Goal: Navigation & Orientation: Go to known website

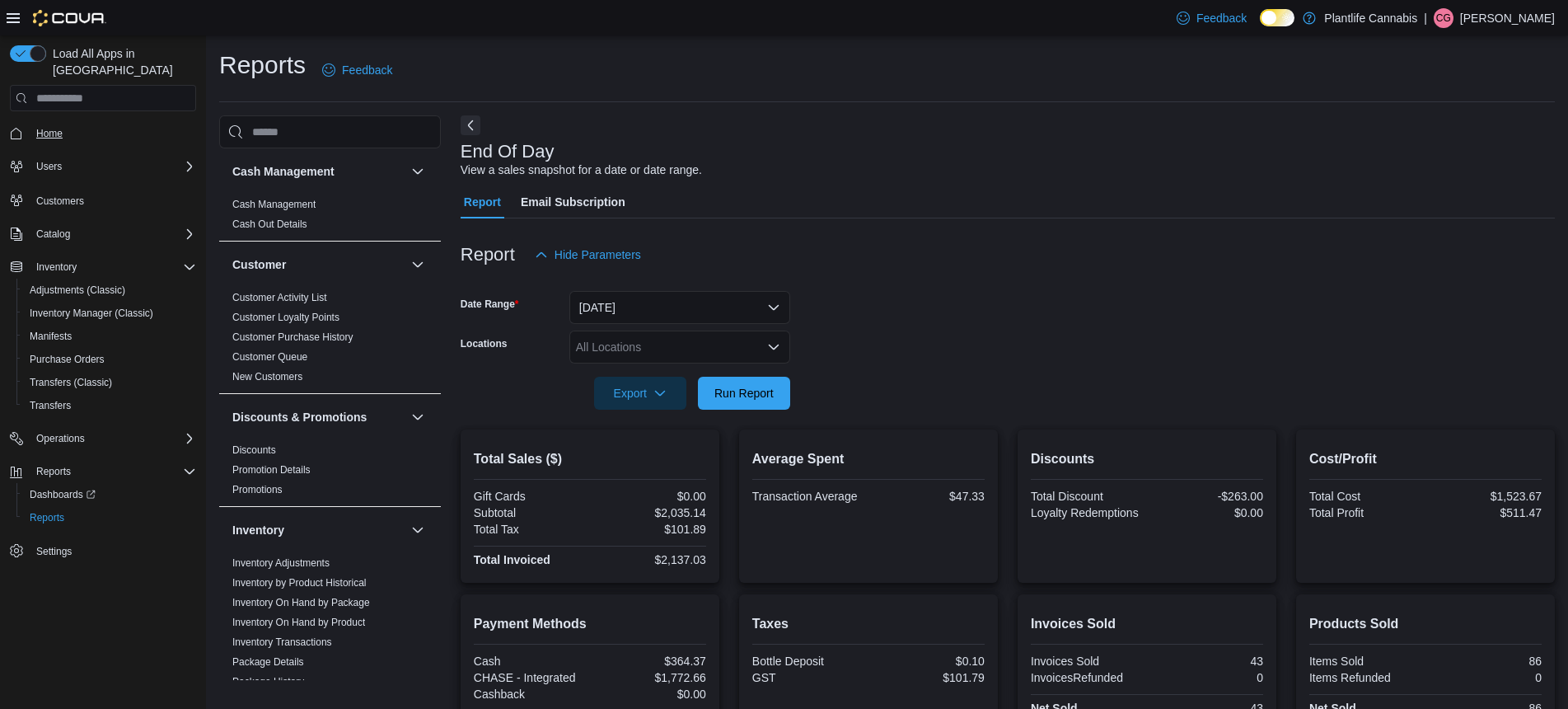
scroll to position [261, 0]
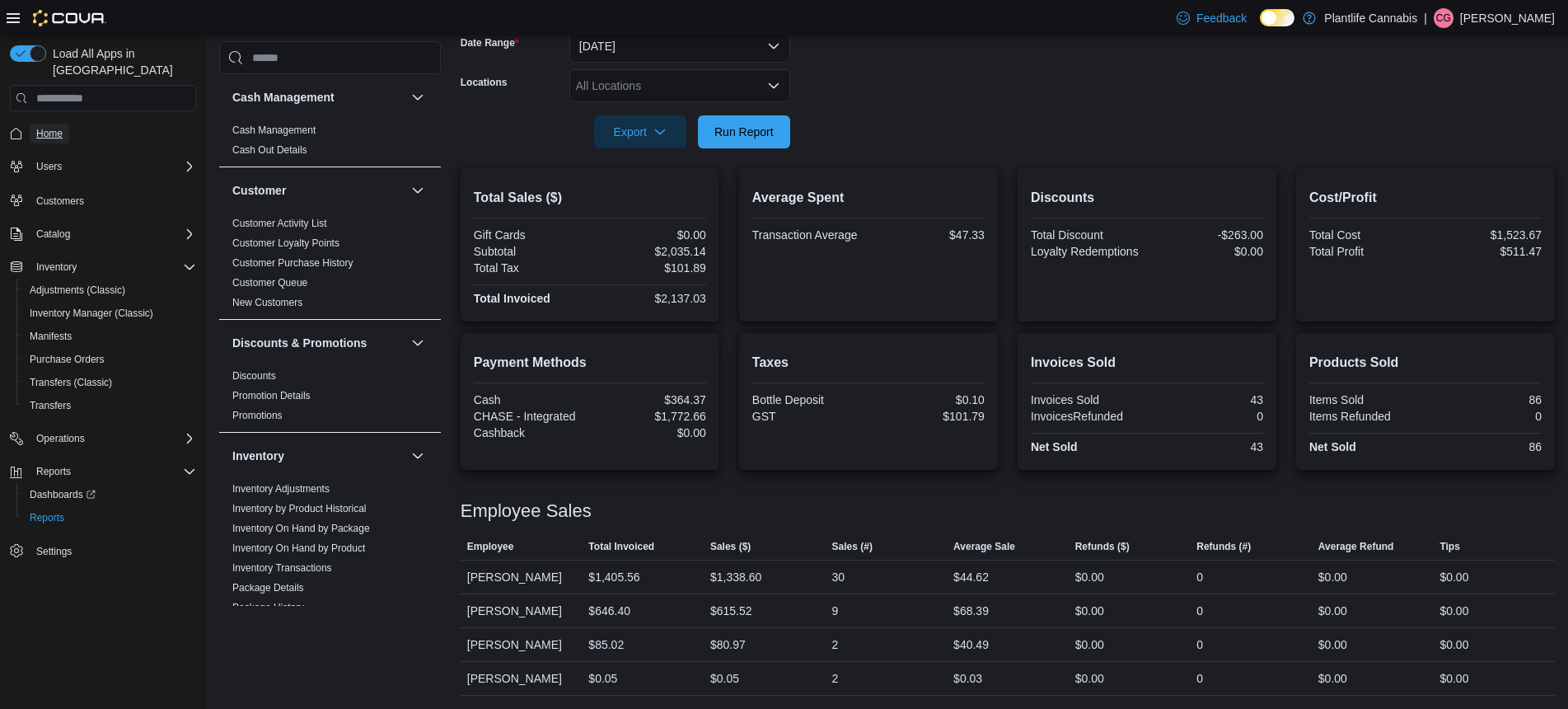
click at [59, 127] on span "Home" at bounding box center [49, 133] width 26 height 13
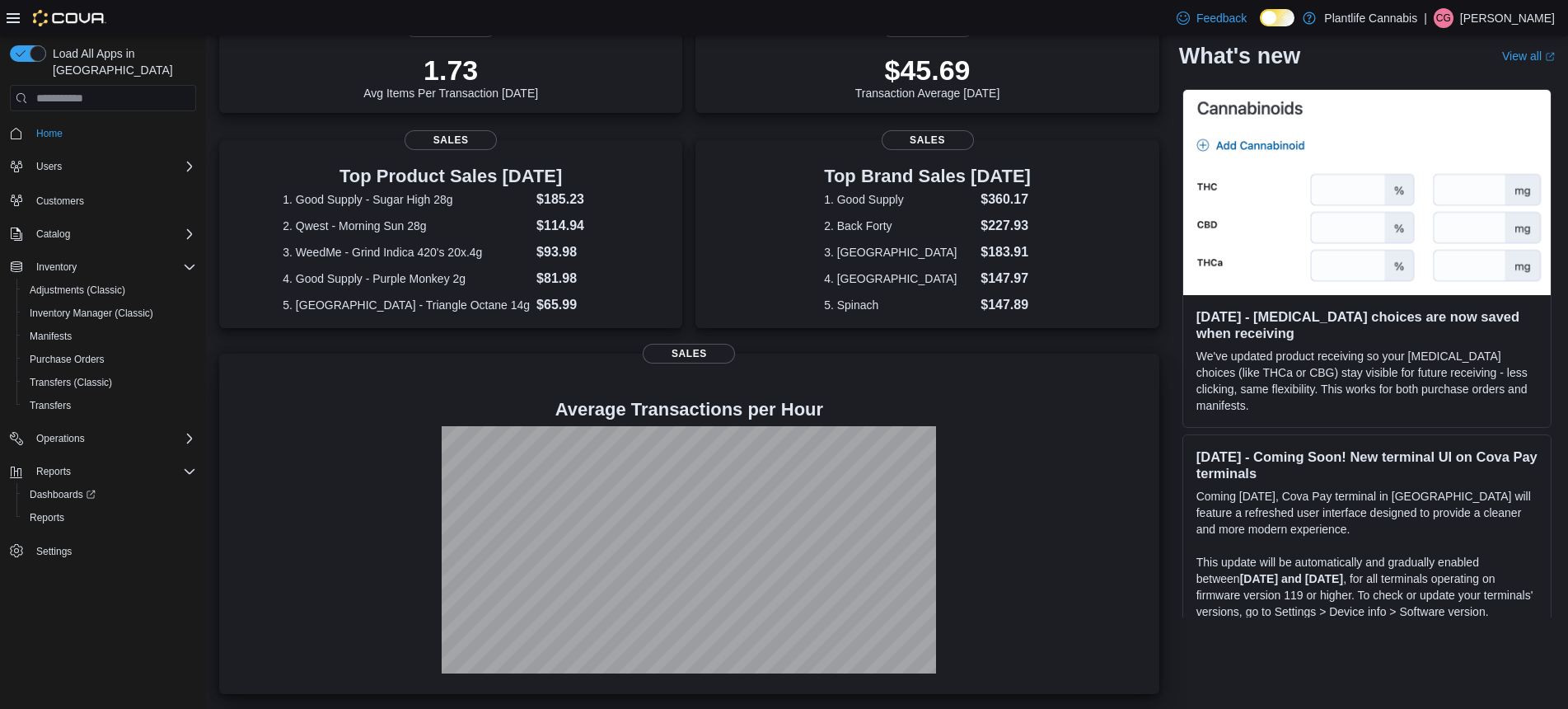
scroll to position [255, 0]
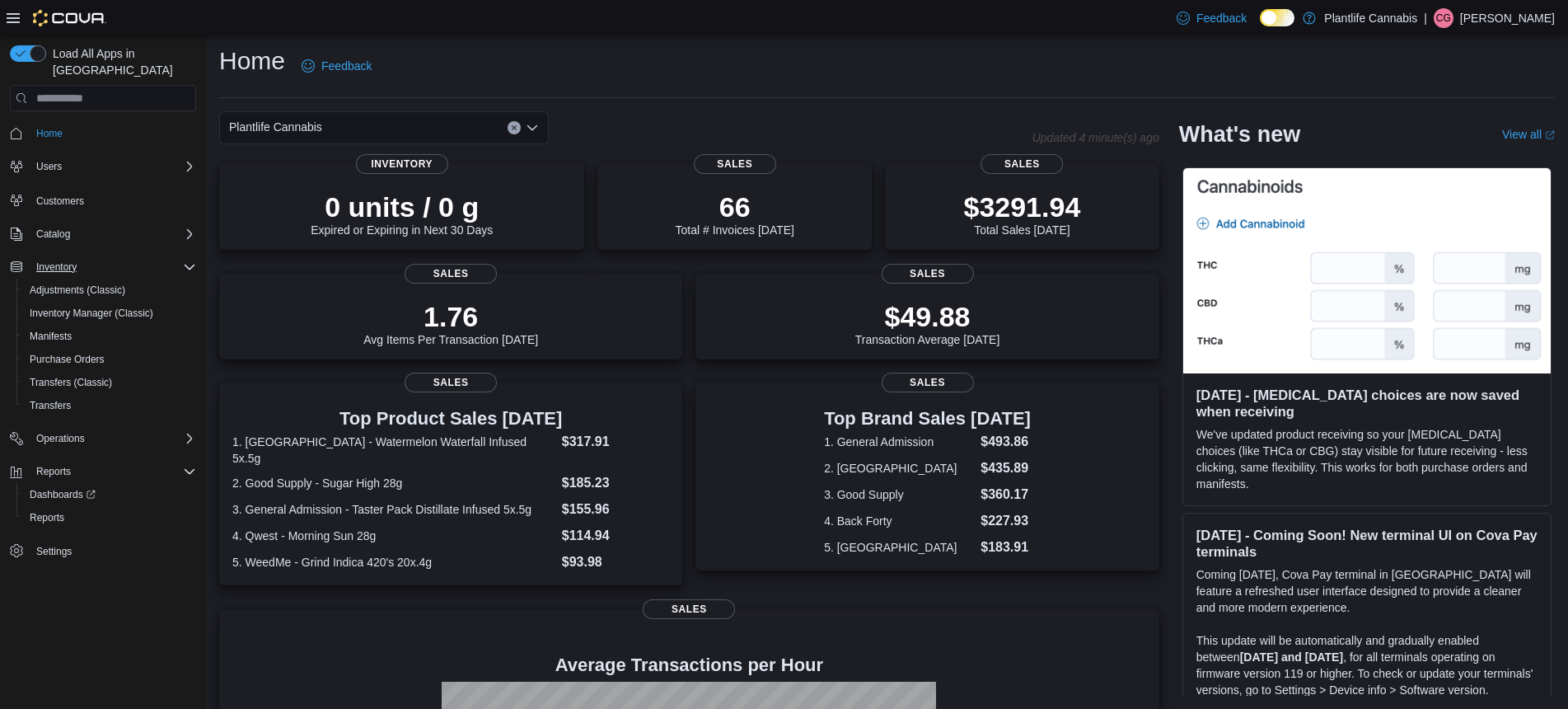
scroll to position [255, 0]
